Goal: Book appointment/travel/reservation

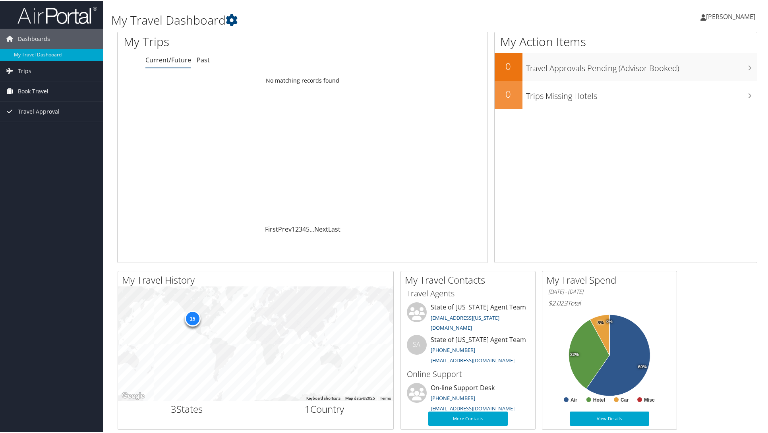
drag, startPoint x: 55, startPoint y: 87, endPoint x: 64, endPoint y: 85, distance: 9.9
click at [55, 87] on link "Book Travel" at bounding box center [51, 91] width 103 height 20
click at [67, 128] on link "Book/Manage Online Trips" at bounding box center [51, 130] width 103 height 12
click at [47, 105] on link "Agent Booking Request" at bounding box center [51, 107] width 103 height 12
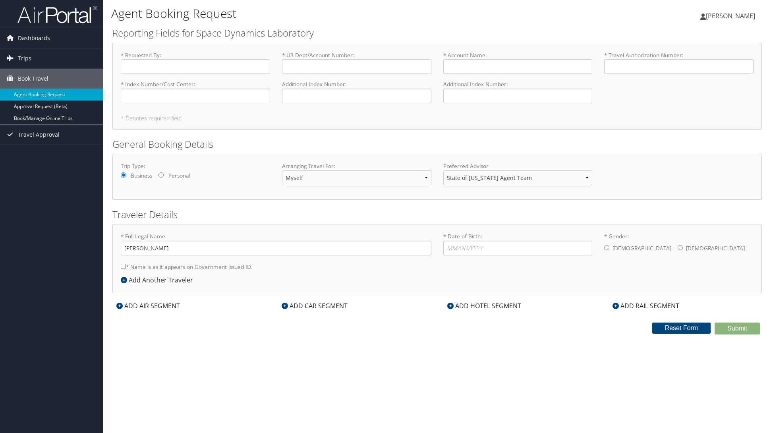
click at [502, 306] on div "ADD HOTEL SEGMENT" at bounding box center [484, 306] width 82 height 10
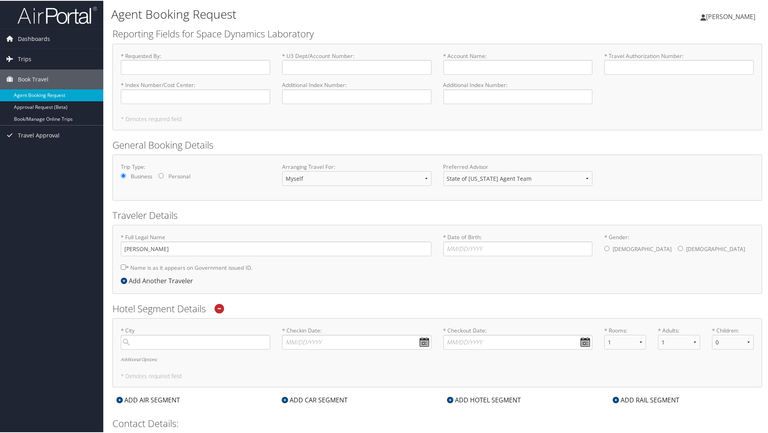
click at [29, 100] on link "Agent Booking Request" at bounding box center [51, 95] width 103 height 12
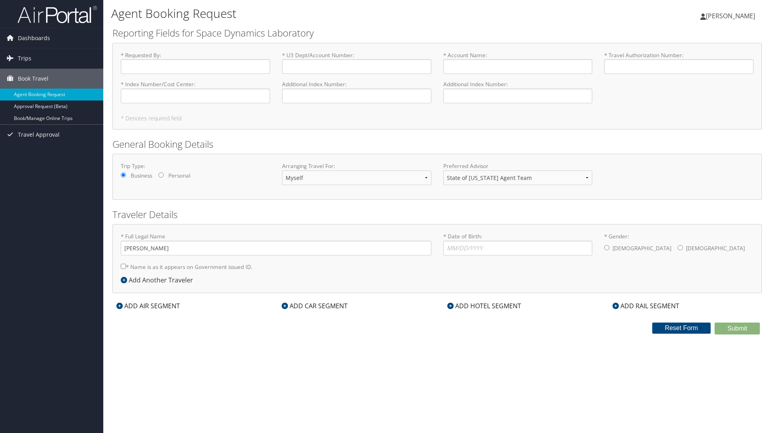
click at [519, 306] on div "ADD HOTEL SEGMENT" at bounding box center [484, 306] width 82 height 10
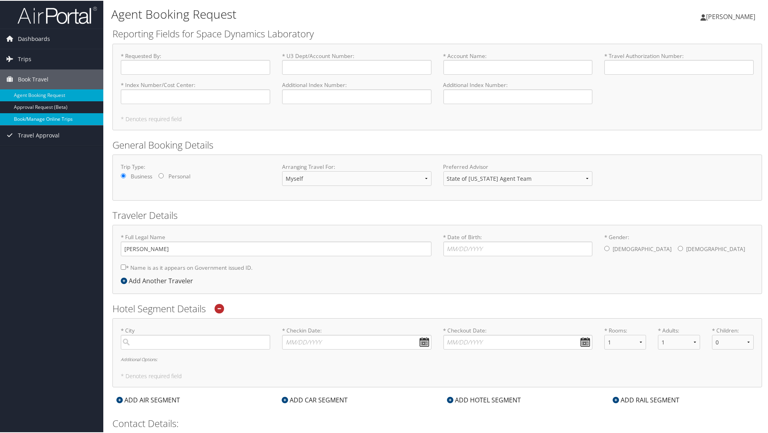
click at [41, 123] on link "Book/Manage Online Trips" at bounding box center [51, 118] width 103 height 12
